Goal: Find specific page/section

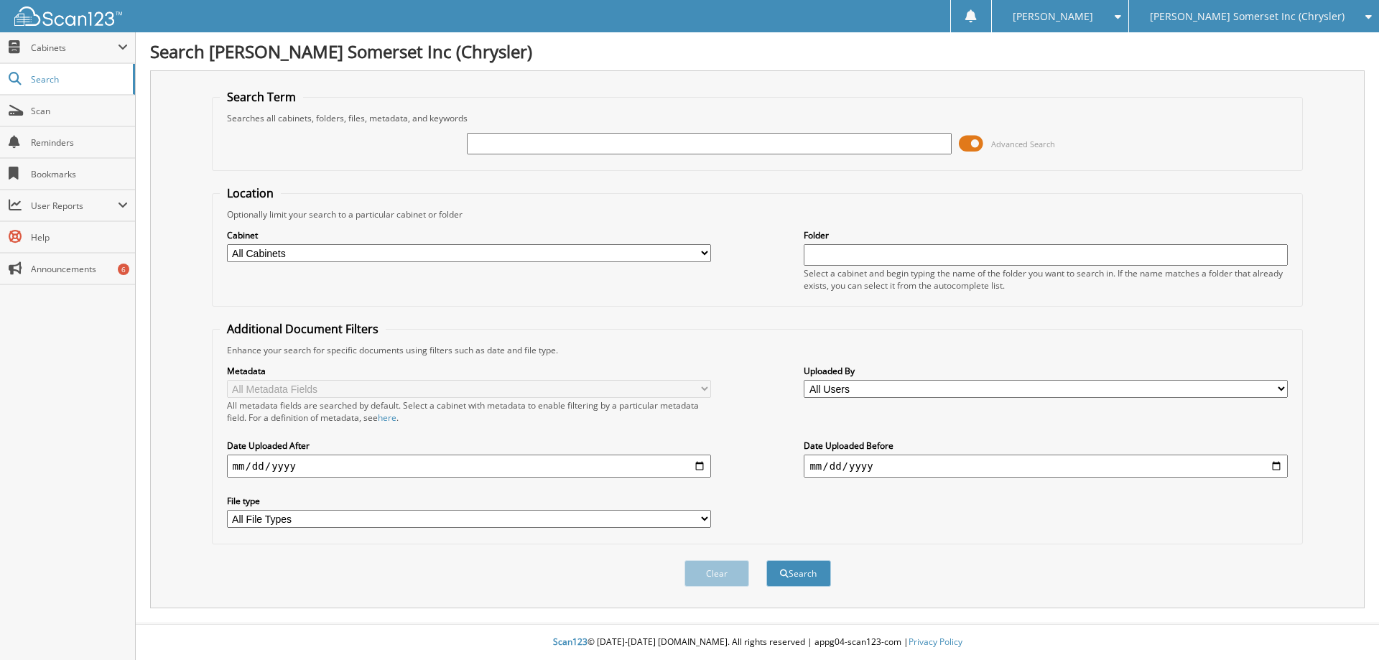
drag, startPoint x: 525, startPoint y: 141, endPoint x: 539, endPoint y: 149, distance: 16.7
click at [525, 141] on input "text" at bounding box center [709, 144] width 484 height 22
type input "LN806227"
click at [766, 560] on button "Search" at bounding box center [798, 573] width 65 height 27
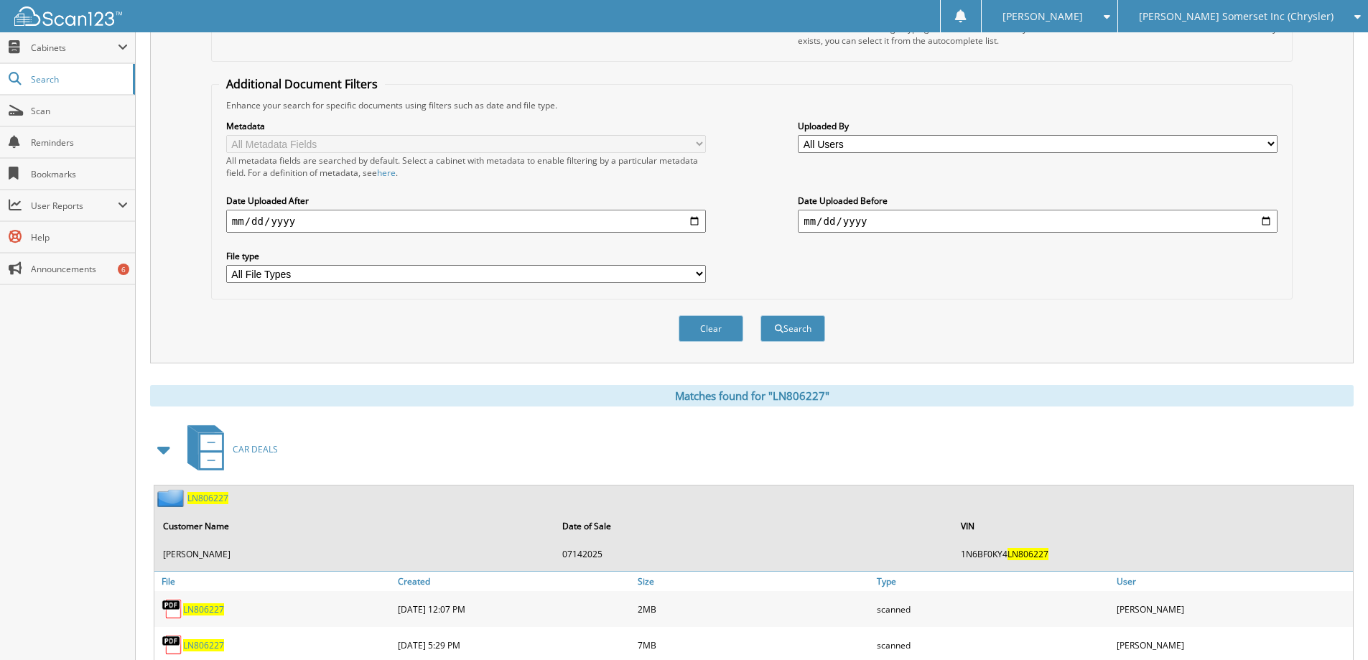
scroll to position [375, 0]
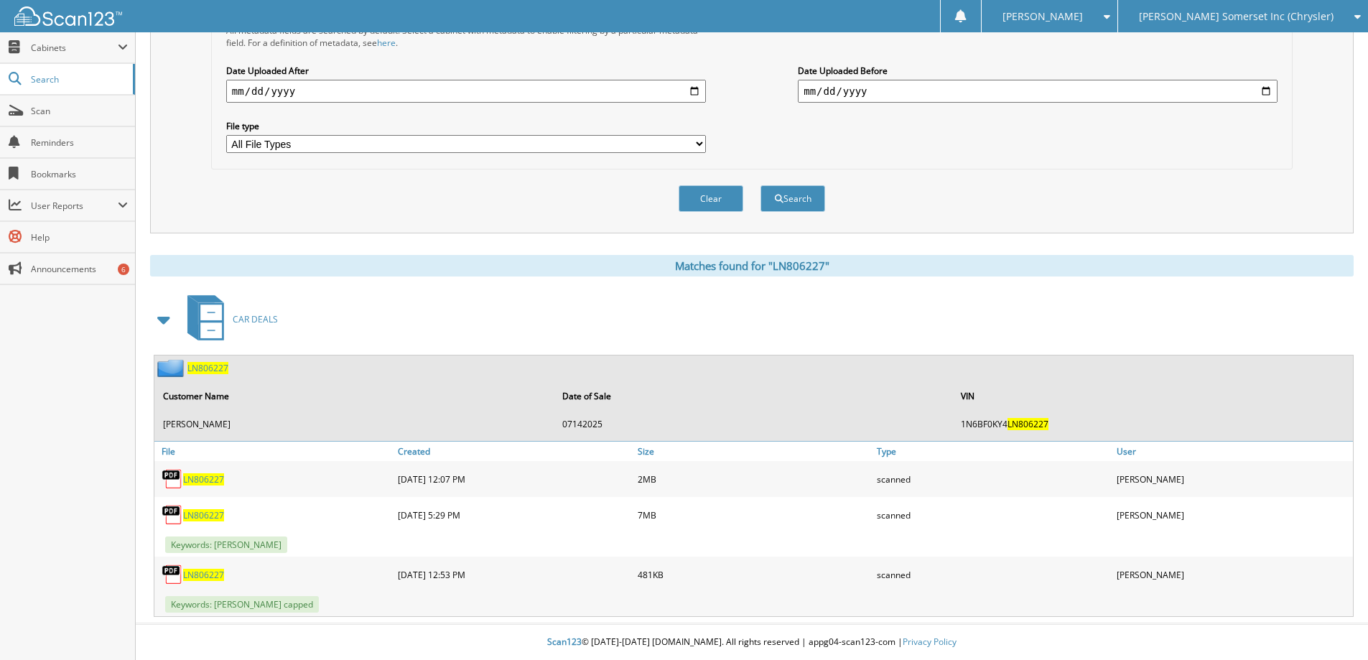
click at [205, 517] on span "LN806227" at bounding box center [203, 515] width 41 height 12
